Goal: Register for event/course

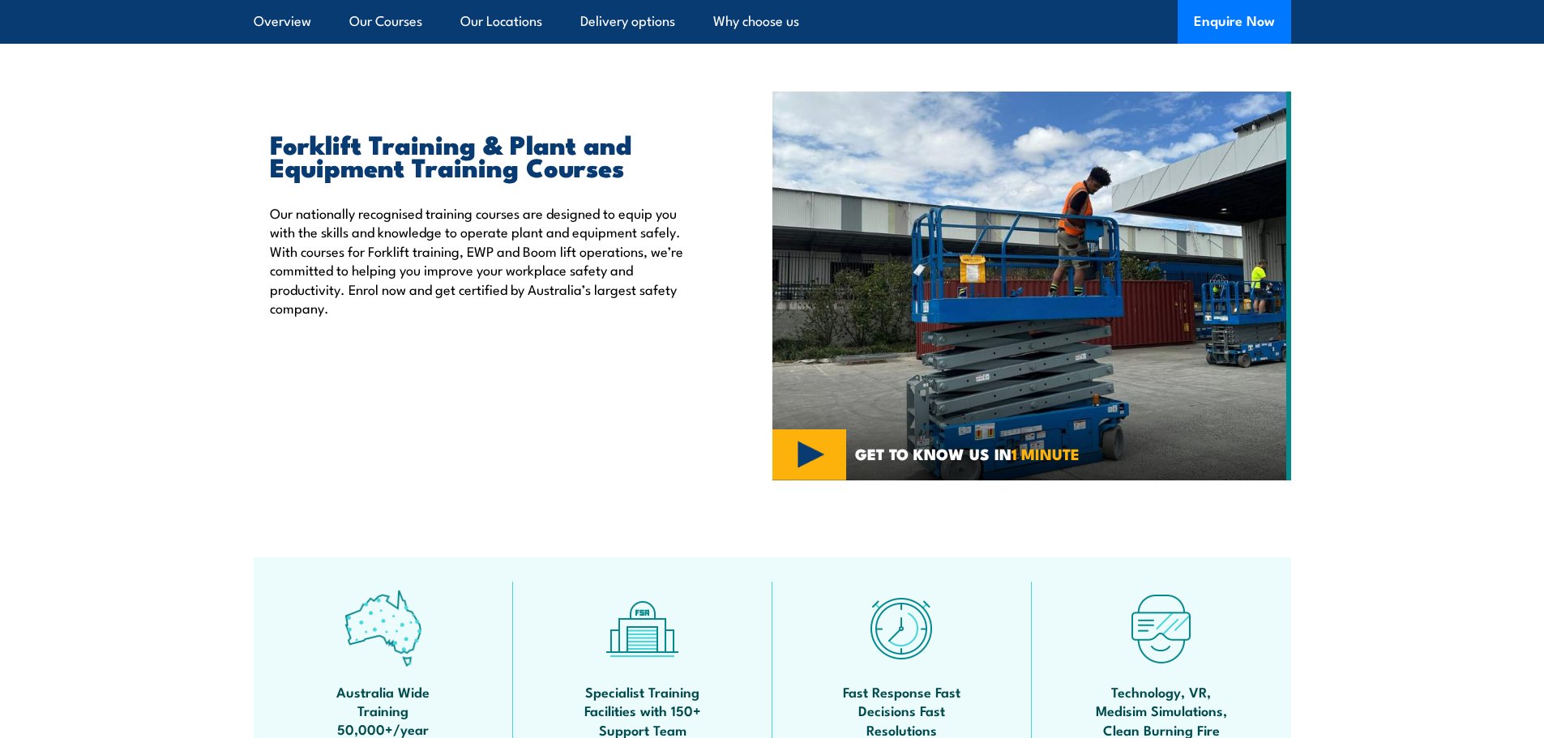
scroll to position [405, 0]
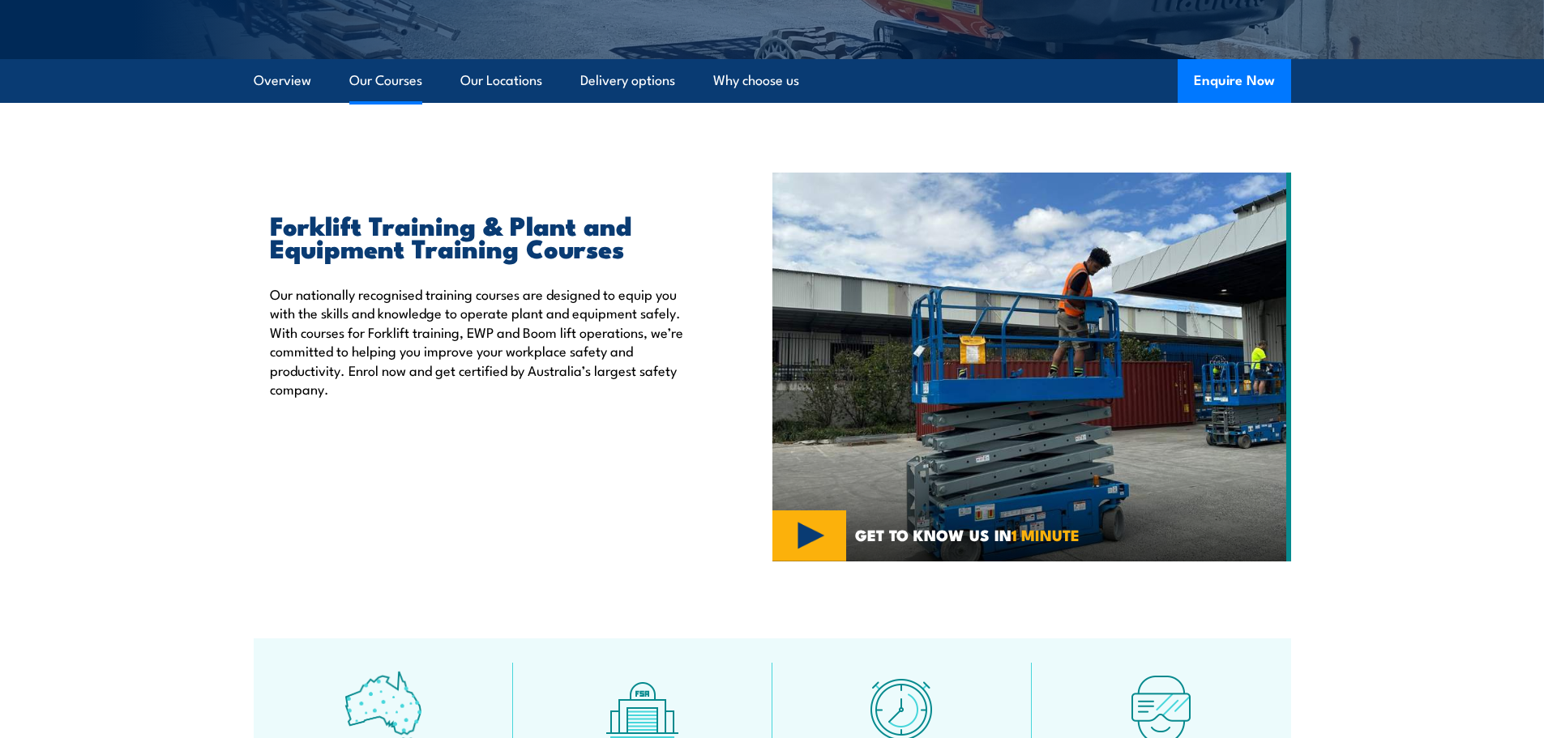
click at [386, 80] on link "Our Courses" at bounding box center [385, 80] width 73 height 43
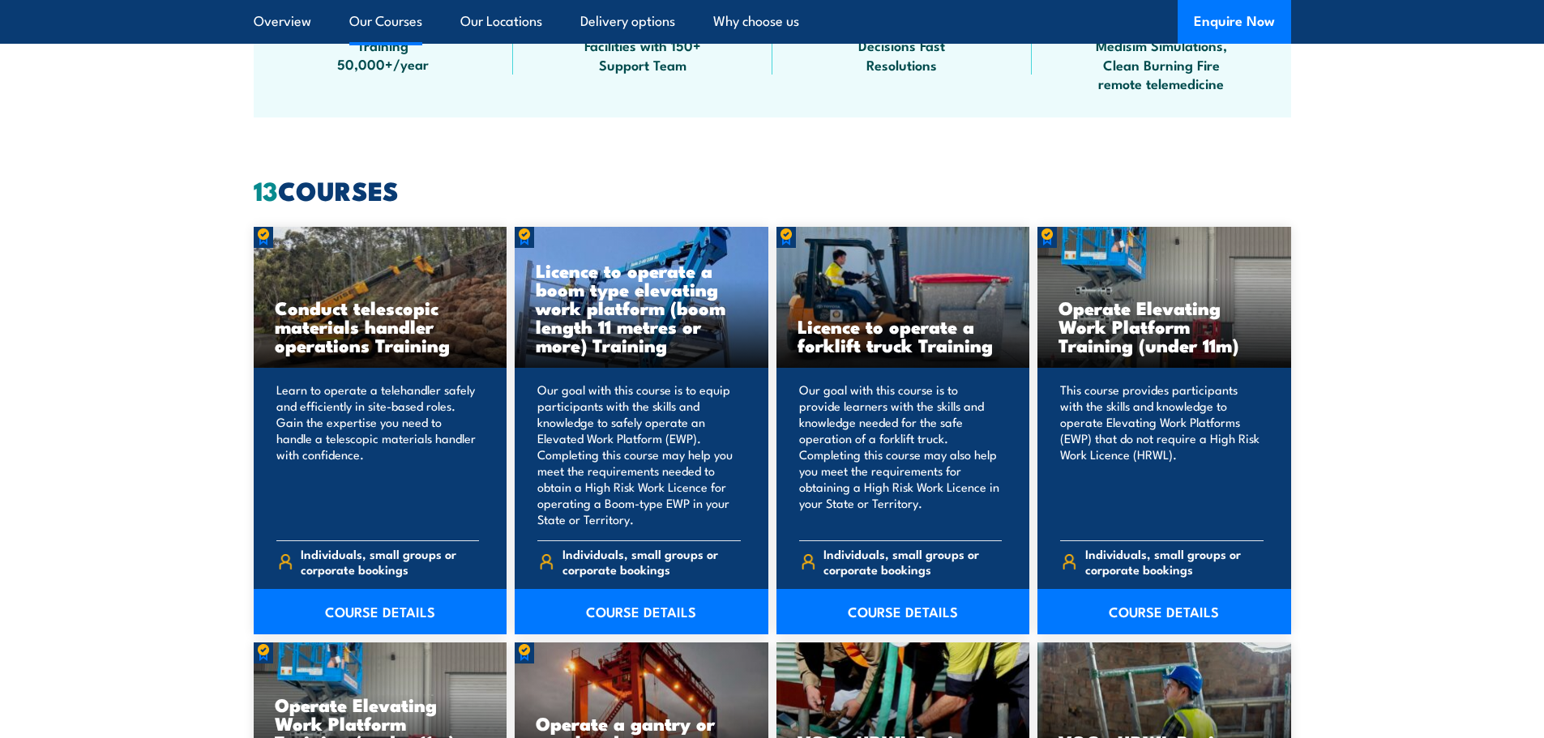
scroll to position [1229, 0]
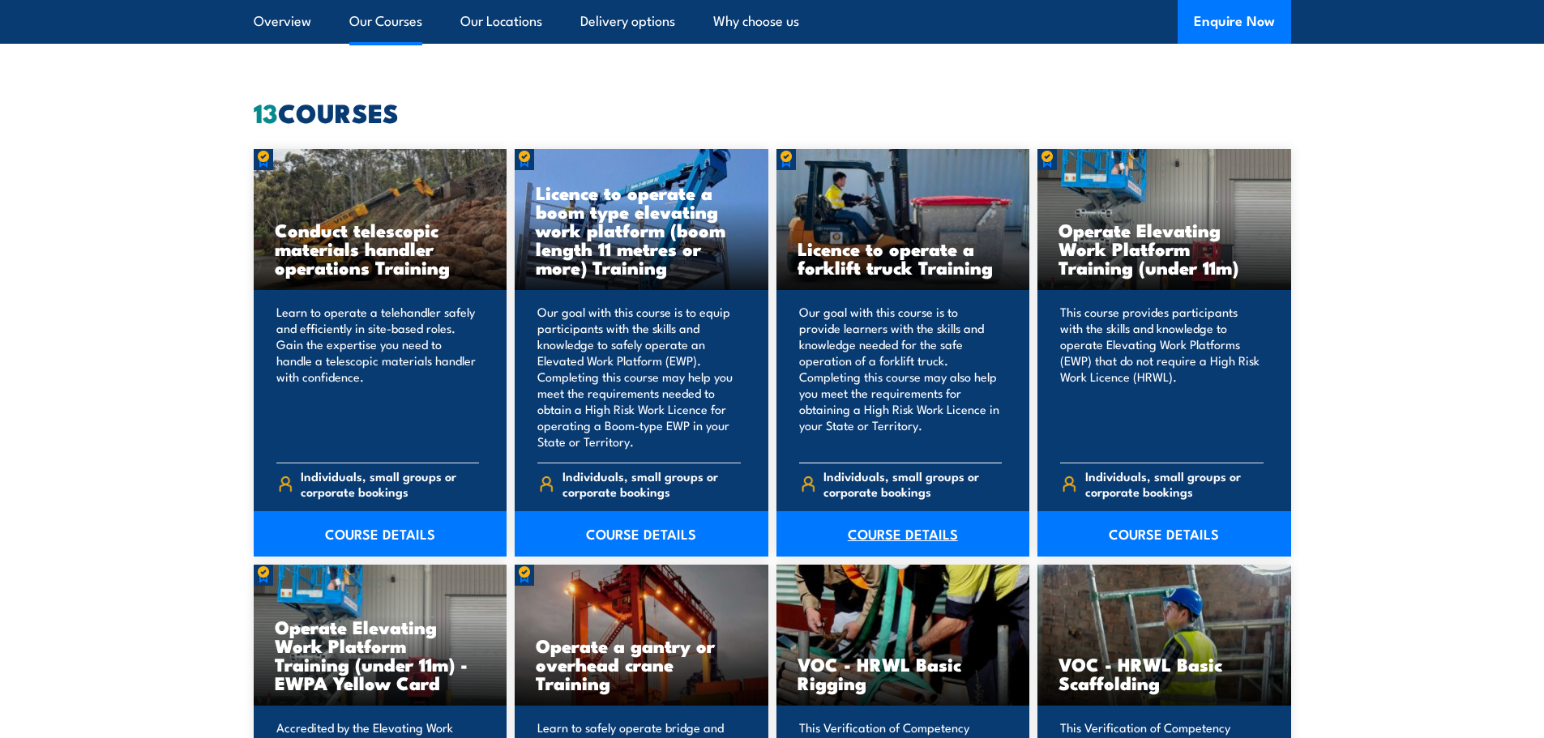
click at [882, 529] on link "COURSE DETAILS" at bounding box center [903, 533] width 254 height 45
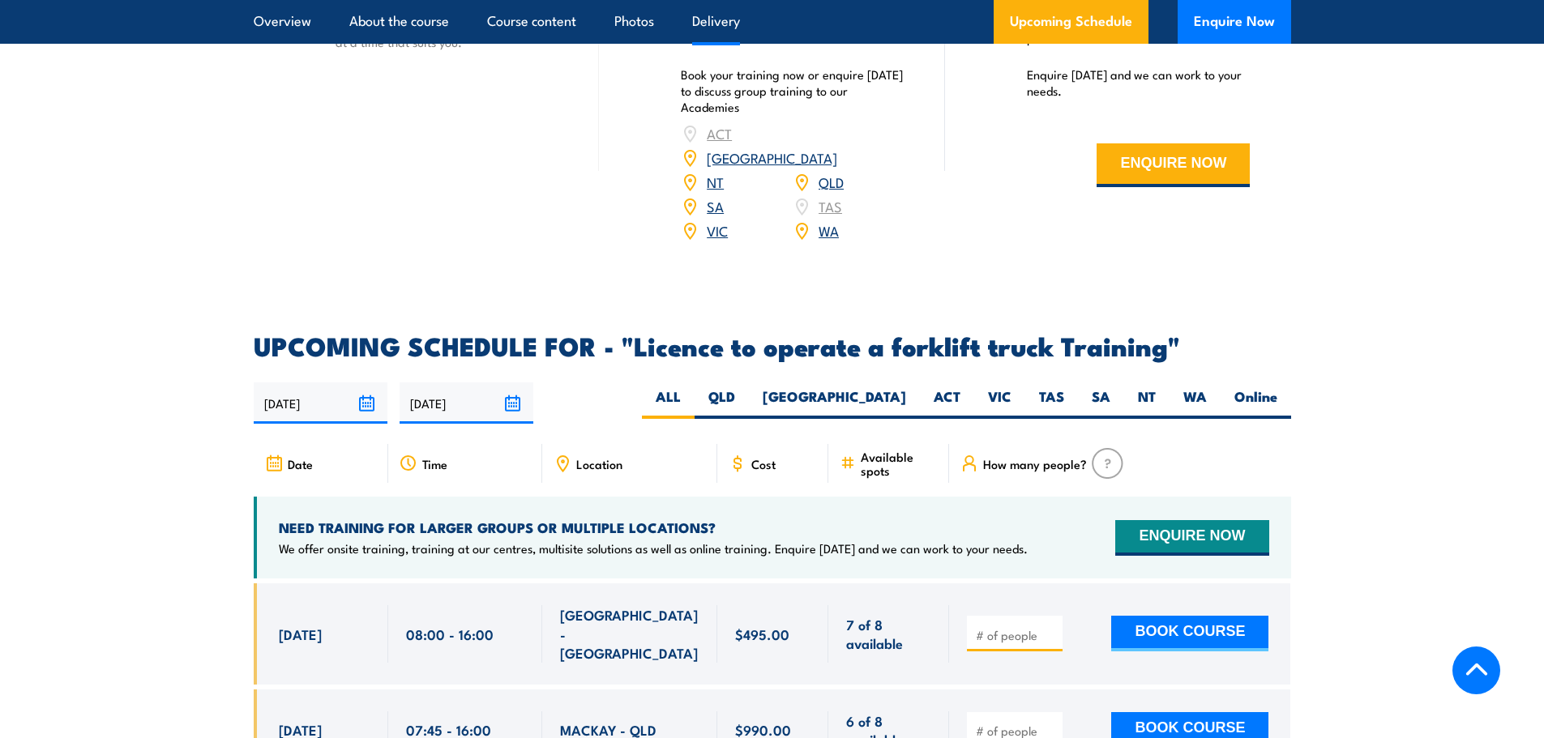
scroll to position [2431, 0]
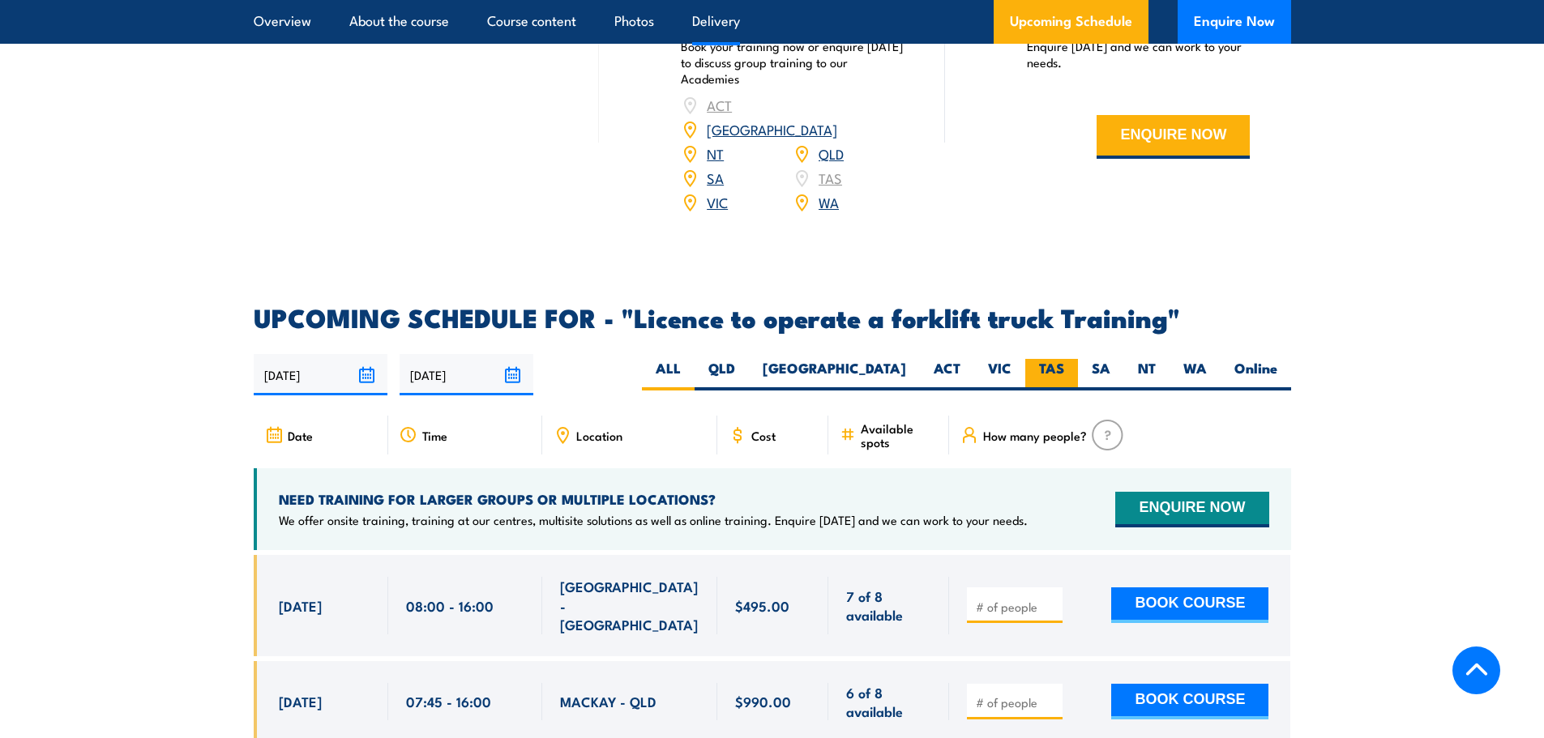
click at [1052, 359] on label "TAS" at bounding box center [1051, 375] width 53 height 32
click at [1064, 359] on input "TAS" at bounding box center [1069, 364] width 11 height 11
radio input "true"
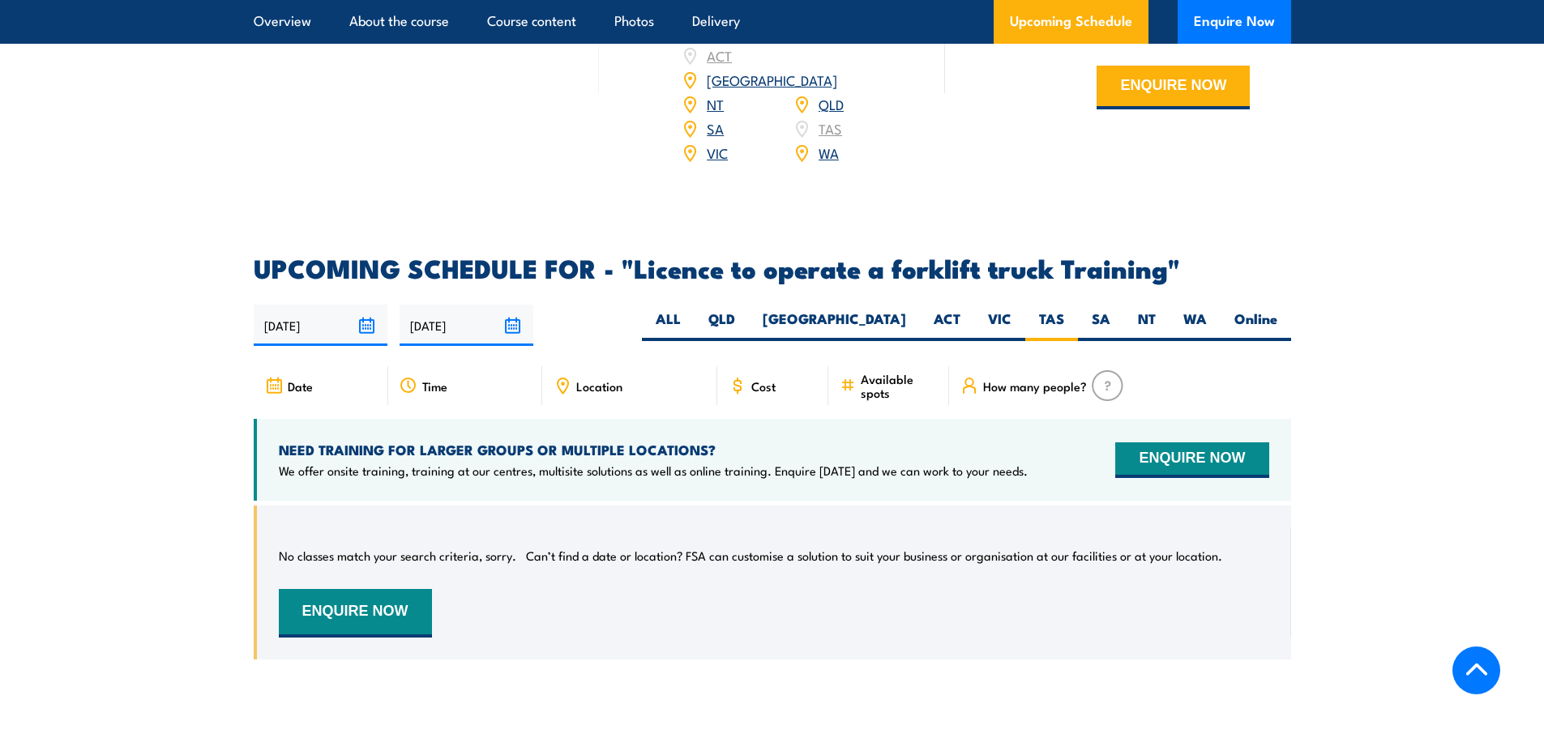
scroll to position [2469, 0]
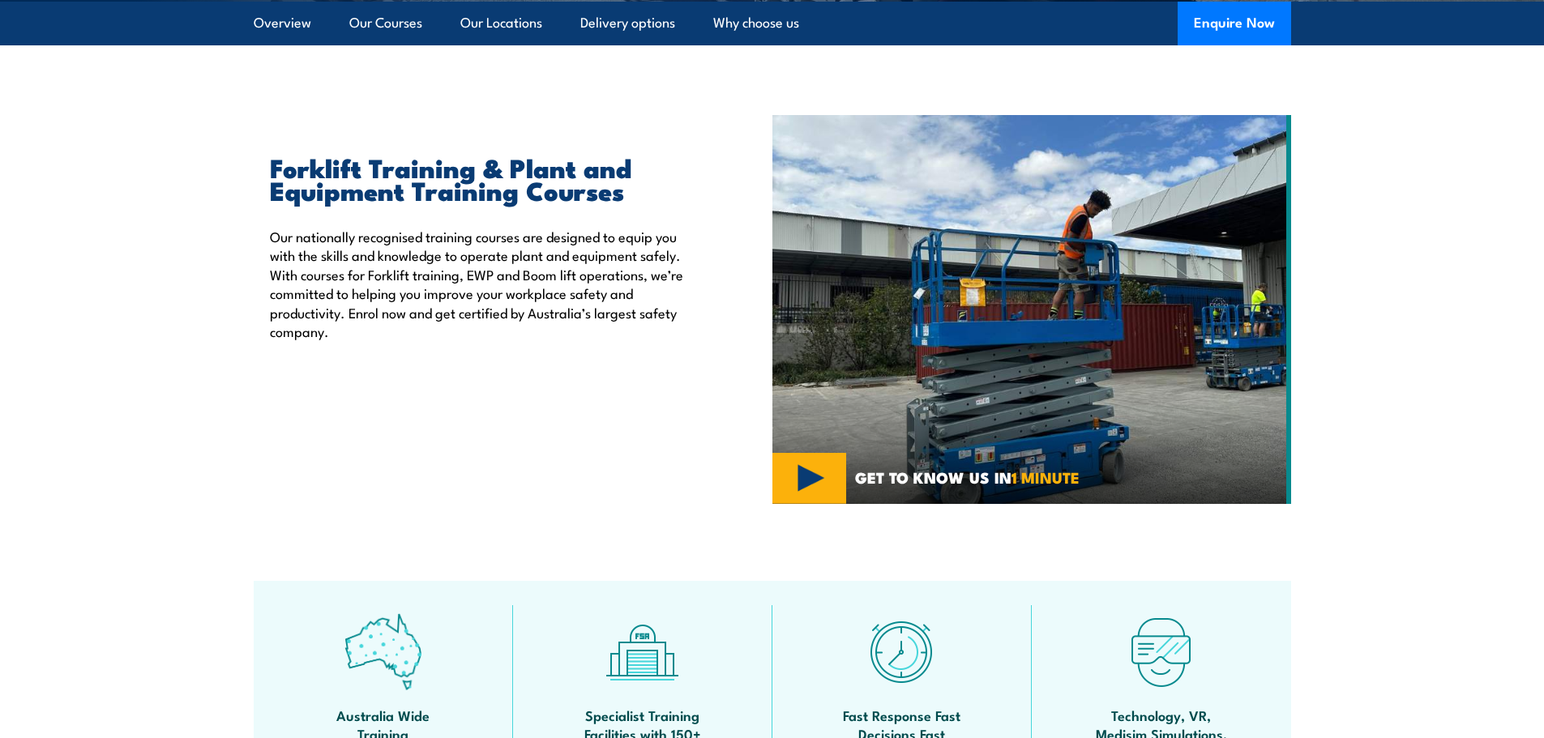
scroll to position [406, 0]
